Goal: Information Seeking & Learning: Learn about a topic

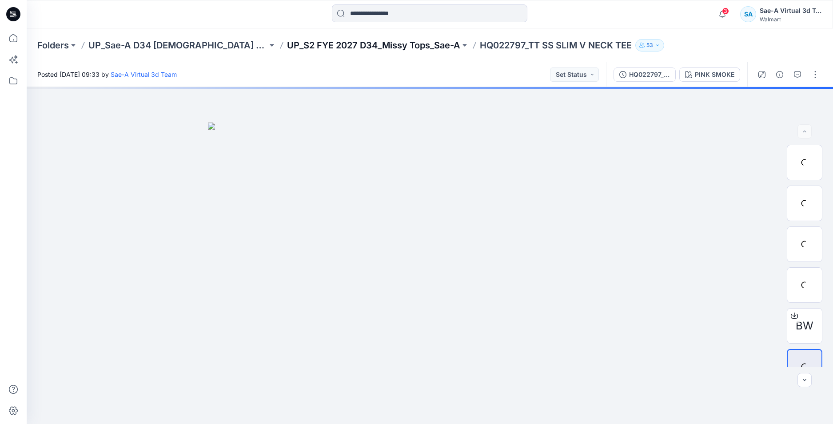
click at [384, 38] on div "Folders UP_Sae-A D34 [DEMOGRAPHIC_DATA] Knit Tops UP_S2 FYE 2027 D34_Missy Tops…" at bounding box center [430, 45] width 807 height 34
click at [381, 41] on p "UP_S2 FYE 2027 D34_Missy Tops_Sae-A" at bounding box center [373, 45] width 173 height 12
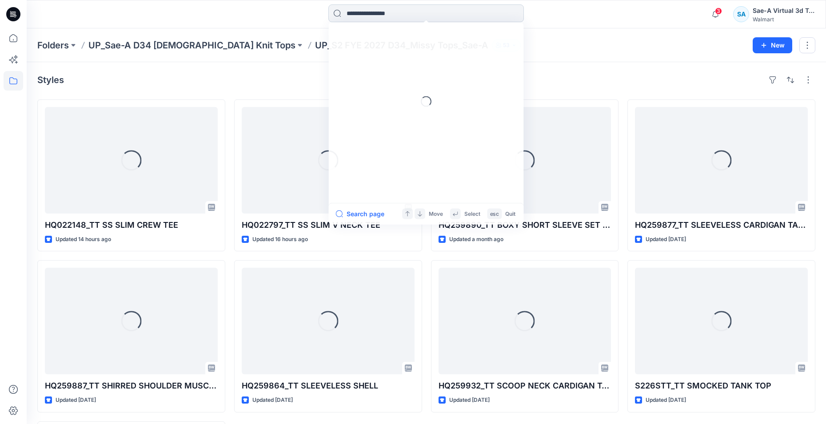
click at [411, 13] on input at bounding box center [426, 13] width 196 height 18
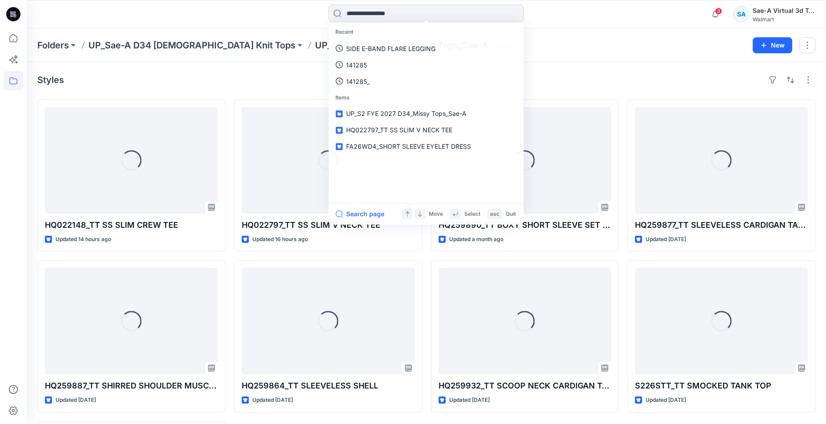
click at [16, 15] on icon at bounding box center [13, 14] width 14 height 14
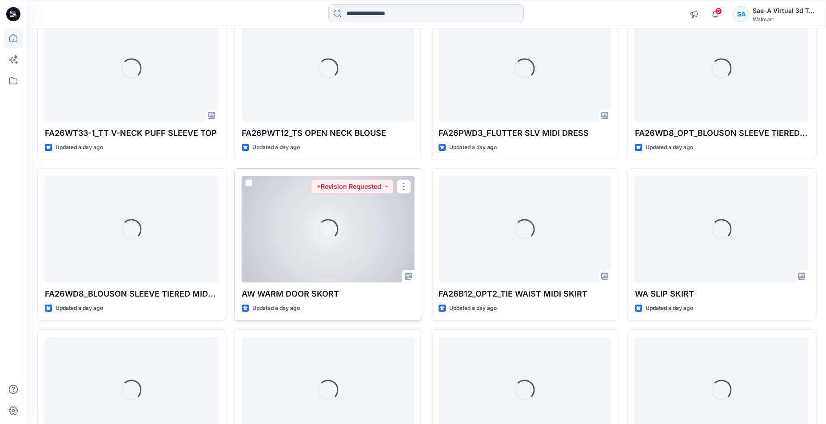
scroll to position [1100, 0]
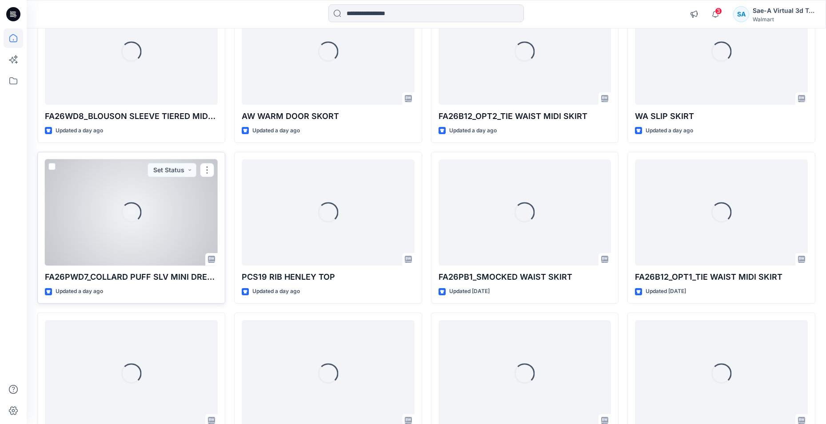
click at [163, 224] on div "Loading..." at bounding box center [131, 213] width 173 height 107
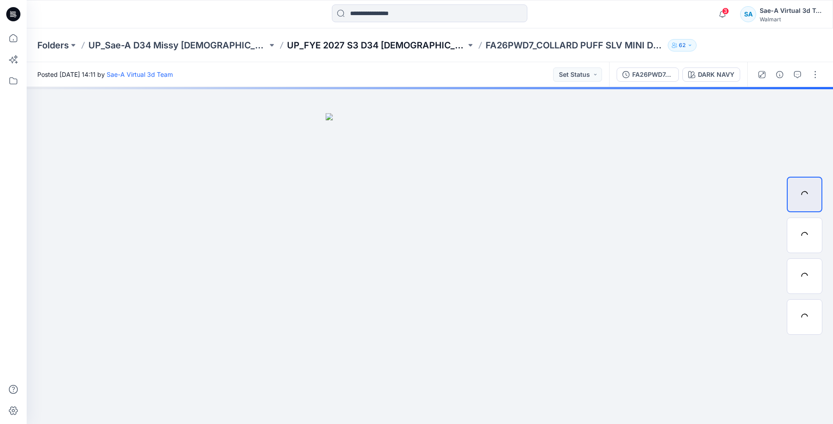
click at [391, 40] on p "UP_FYE 2027 S3 D34 [DEMOGRAPHIC_DATA] Dresses" at bounding box center [376, 45] width 179 height 12
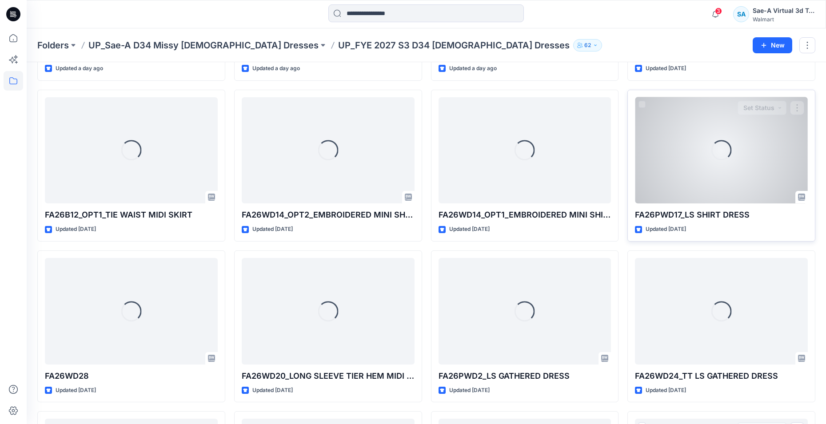
scroll to position [288, 0]
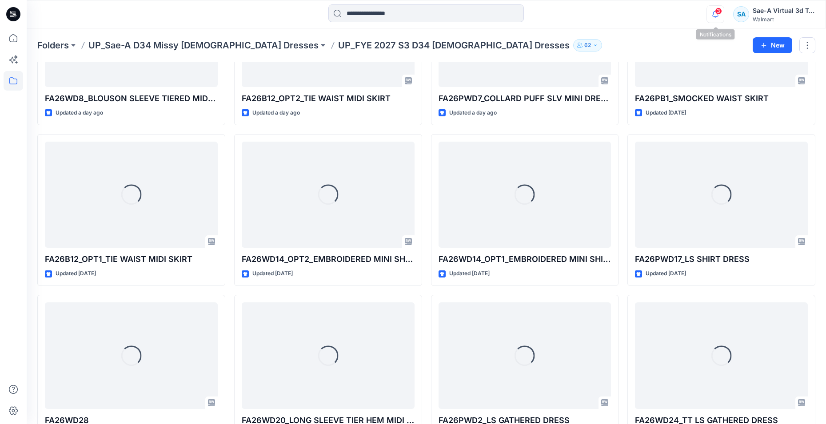
click at [718, 15] on icon "button" at bounding box center [715, 14] width 17 height 18
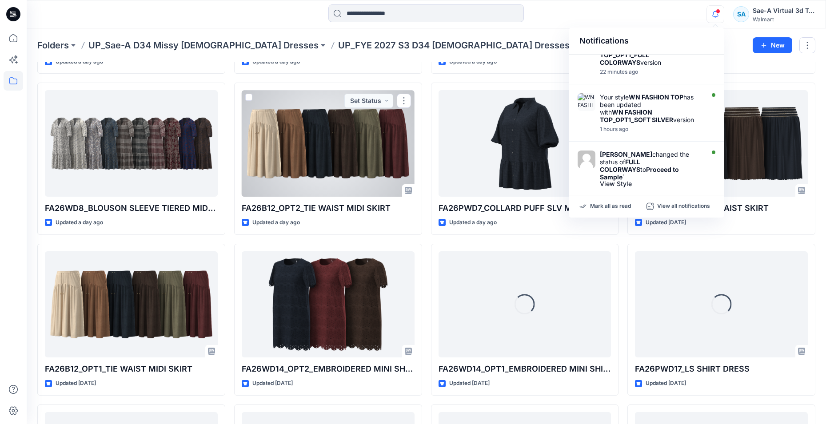
scroll to position [222, 0]
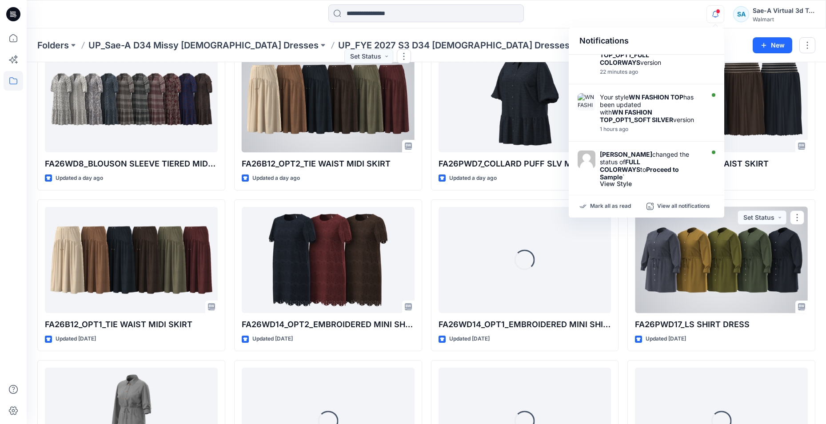
click at [711, 286] on div at bounding box center [721, 260] width 173 height 107
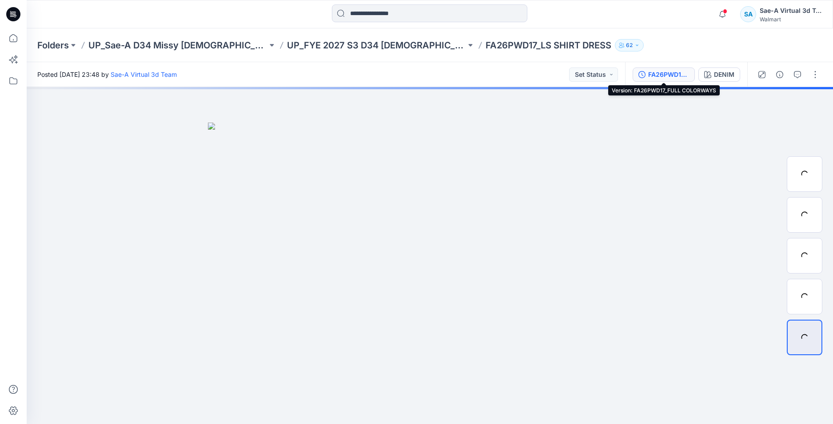
click at [665, 78] on div "FA26PWD17_FULL COLORWAYS" at bounding box center [668, 75] width 41 height 10
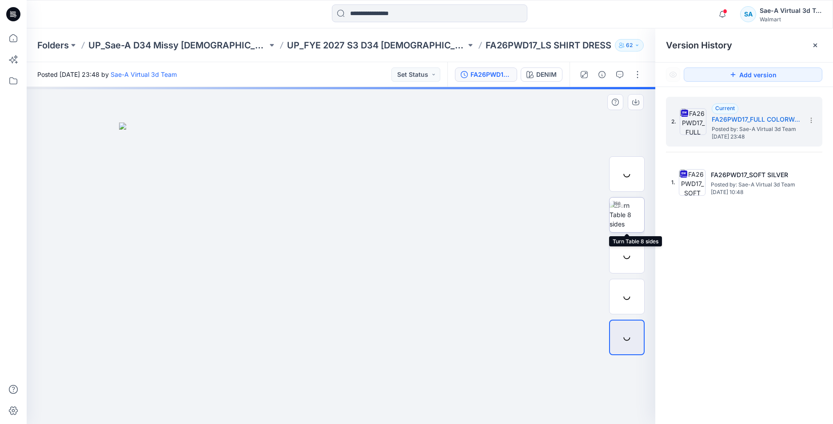
click at [636, 218] on img at bounding box center [627, 215] width 35 height 28
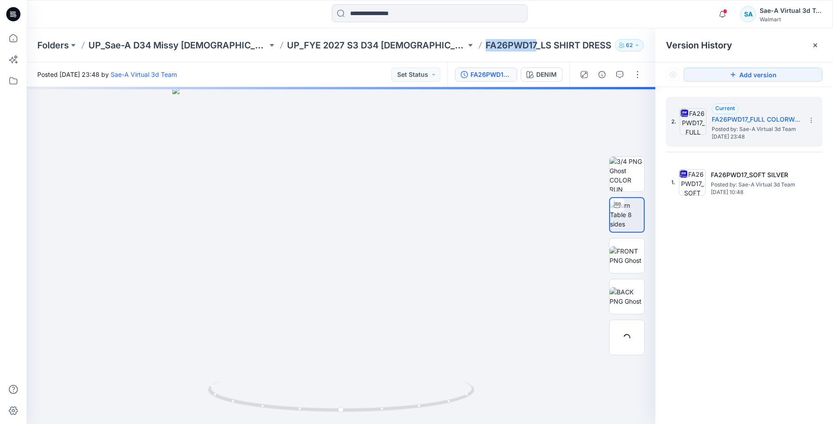
drag, startPoint x: 498, startPoint y: 44, endPoint x: 446, endPoint y: 47, distance: 52.1
click at [486, 47] on p "FA26PWD17_LS SHIRT DRESS" at bounding box center [549, 45] width 126 height 12
copy p "FA26PWD17"
click at [335, 48] on p "UP_FYE 2027 S3 D34 [DEMOGRAPHIC_DATA] Dresses" at bounding box center [376, 45] width 179 height 12
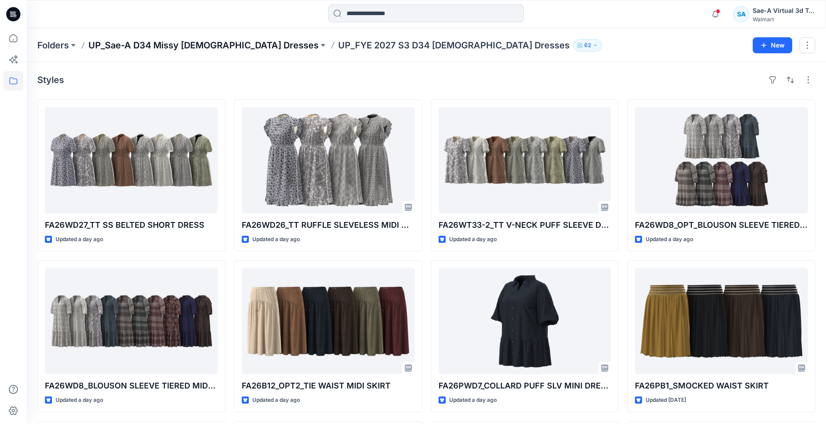
click at [223, 43] on p "UP_Sae-A D34 Missy [DEMOGRAPHIC_DATA] Dresses" at bounding box center [203, 45] width 230 height 12
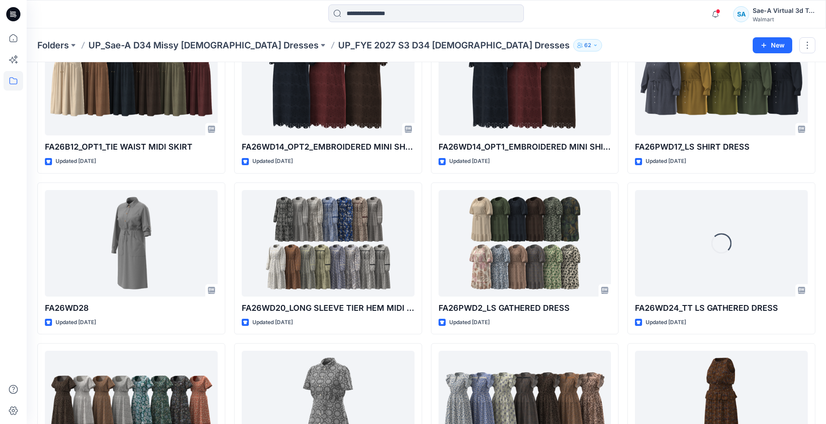
scroll to position [356, 0]
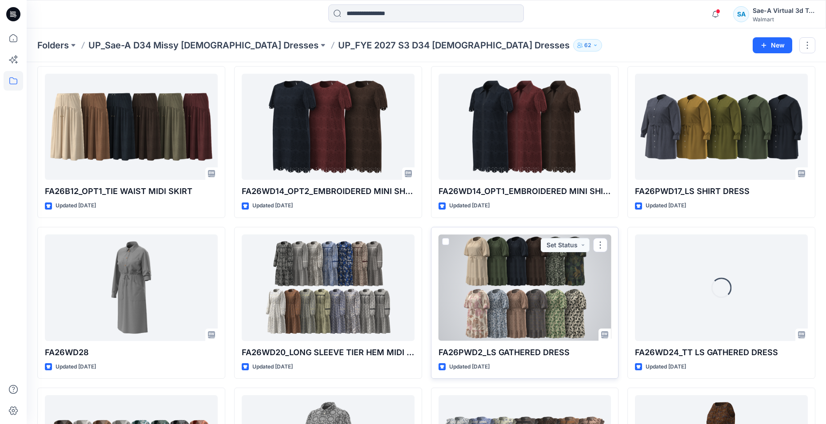
click at [513, 320] on div at bounding box center [525, 288] width 173 height 107
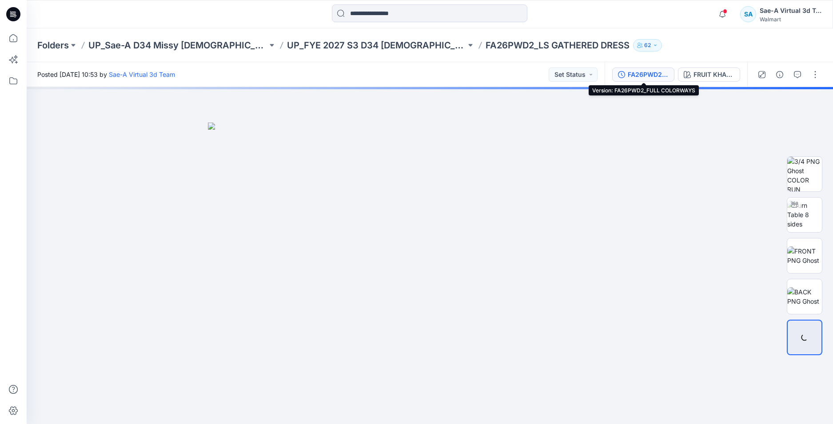
click at [652, 78] on div "FA26PWD2_FULL COLORWAYS" at bounding box center [648, 75] width 41 height 10
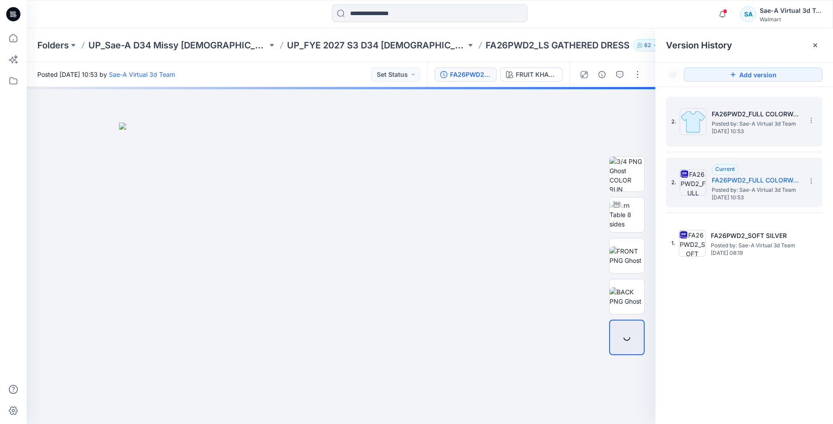
click at [785, 133] on span "[DATE] 10:53" at bounding box center [756, 131] width 89 height 6
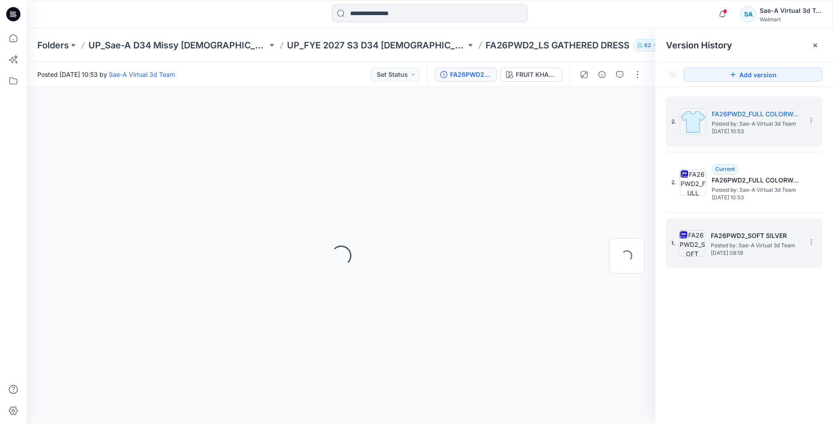
click at [757, 242] on span "Posted by: Sae-A Virtual 3d Team" at bounding box center [755, 245] width 89 height 9
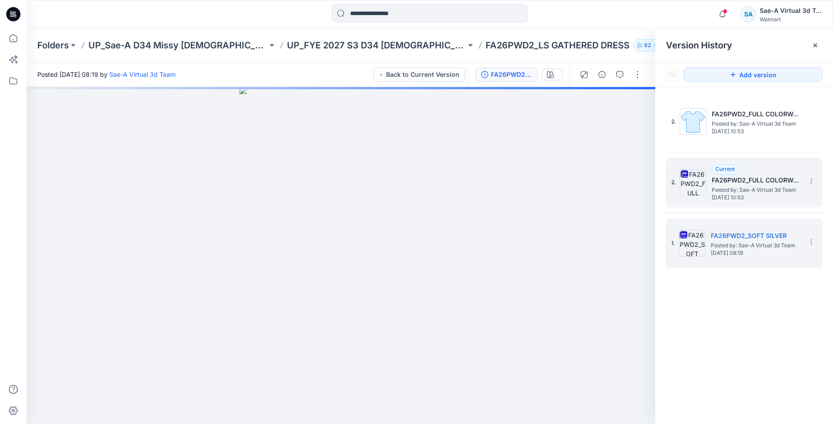
click at [710, 187] on div "2. Current FA26PWD2_FULL COLORWAYS Posted by: Sae-A Virtual 3d Team [DATE] 10:53" at bounding box center [738, 182] width 133 height 43
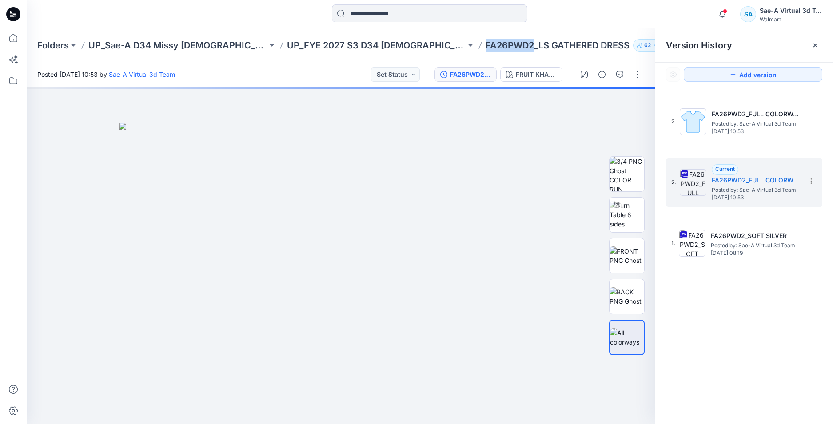
drag, startPoint x: 464, startPoint y: 48, endPoint x: 447, endPoint y: 47, distance: 17.8
click at [486, 47] on p "FA26PWD2_LS GATHERED DRESS" at bounding box center [558, 45] width 144 height 12
copy p "FA26PWD2"
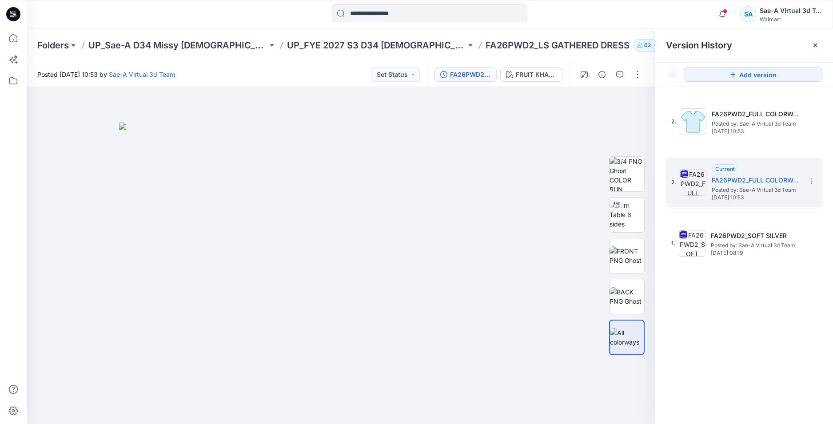
click at [649, 18] on div "Notifications Your style WN SS KNIT TOP has been updated with WN SS KNIT TOP_RE…" at bounding box center [430, 14] width 806 height 20
